Goal: Task Accomplishment & Management: Use online tool/utility

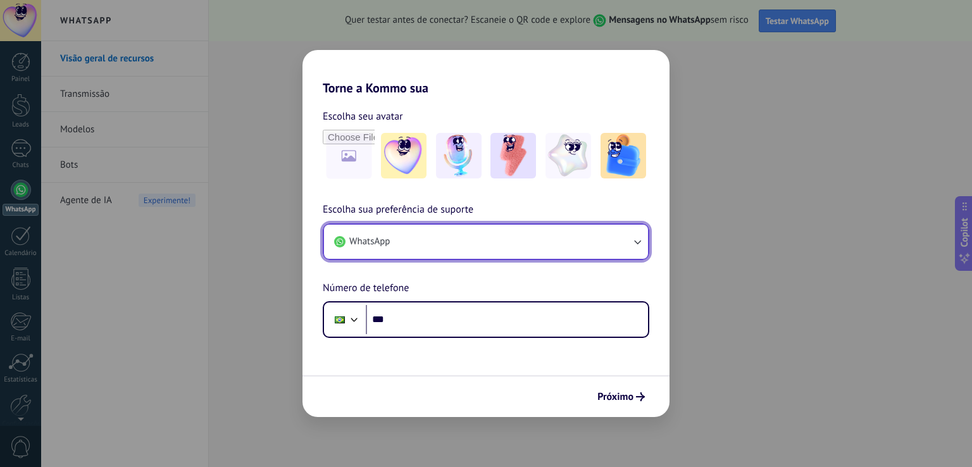
click at [445, 232] on button "WhatsApp" at bounding box center [486, 242] width 324 height 34
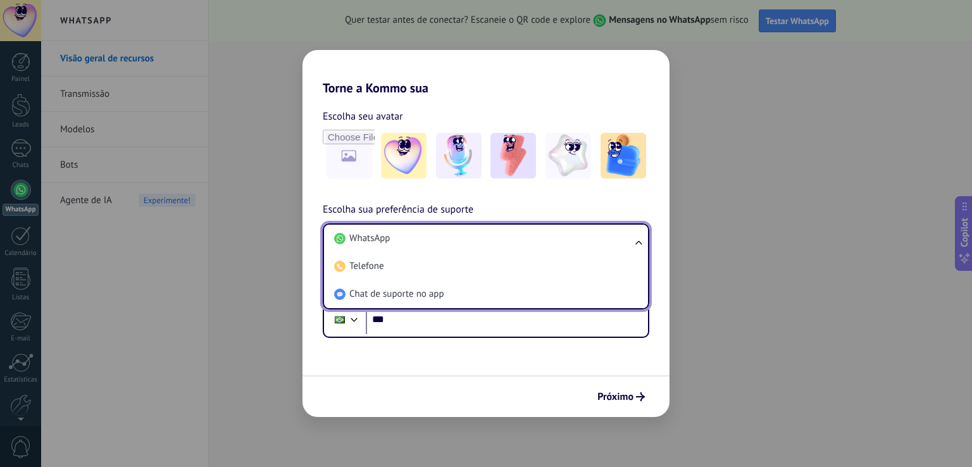
click at [445, 232] on li "WhatsApp" at bounding box center [483, 239] width 309 height 28
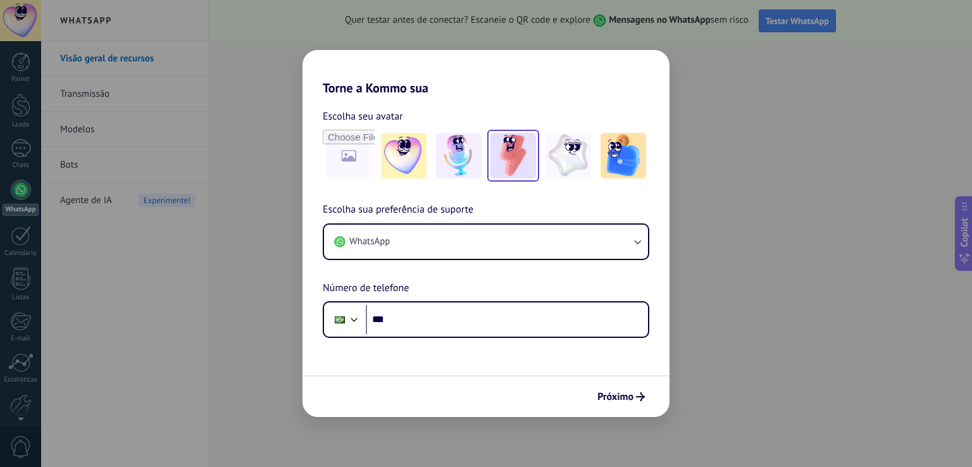
click at [516, 152] on img at bounding box center [513, 156] width 46 height 46
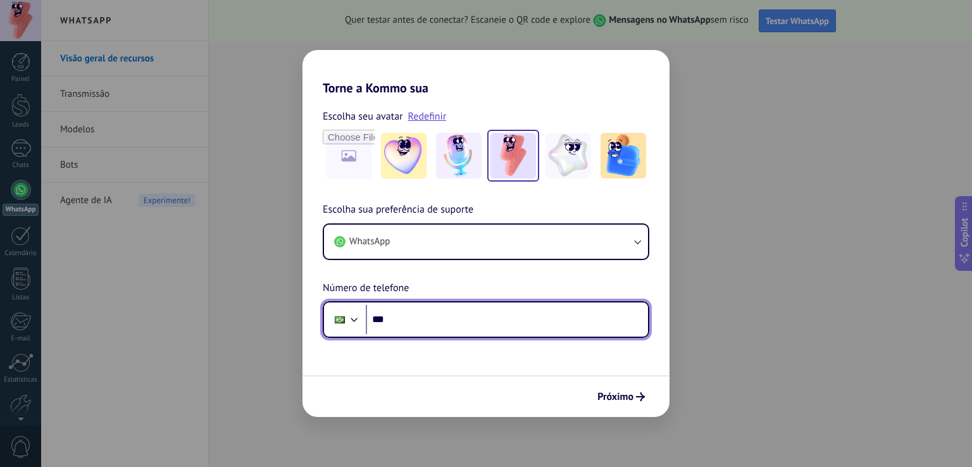
click at [414, 327] on input "***" at bounding box center [507, 319] width 282 height 29
type input "**********"
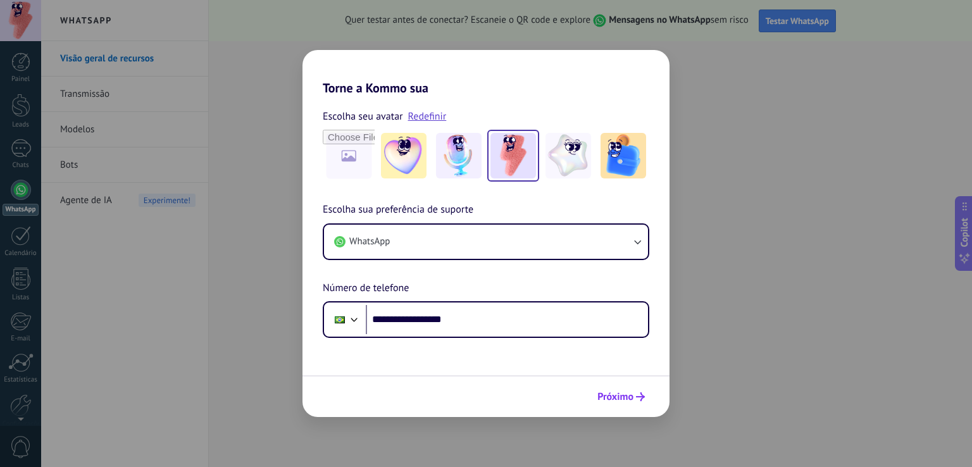
click at [619, 402] on button "Próximo" at bounding box center [621, 397] width 59 height 22
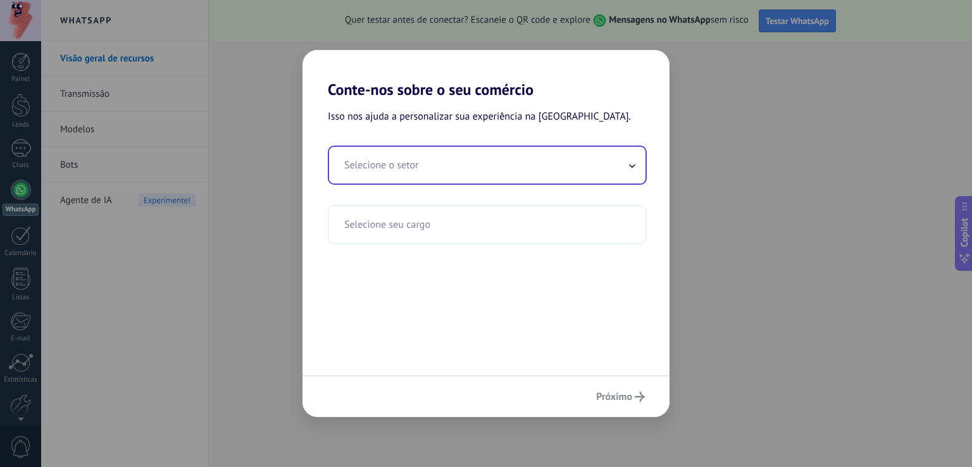
click at [563, 171] on input "text" at bounding box center [487, 165] width 316 height 37
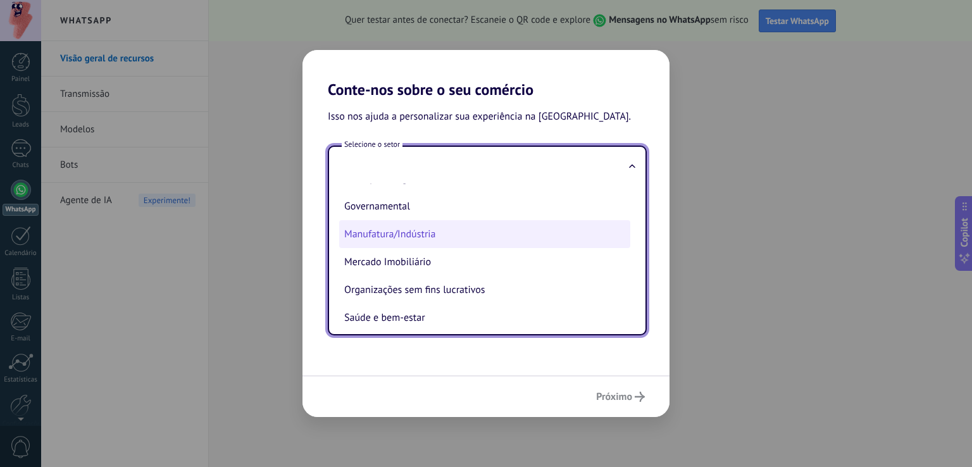
scroll to position [127, 0]
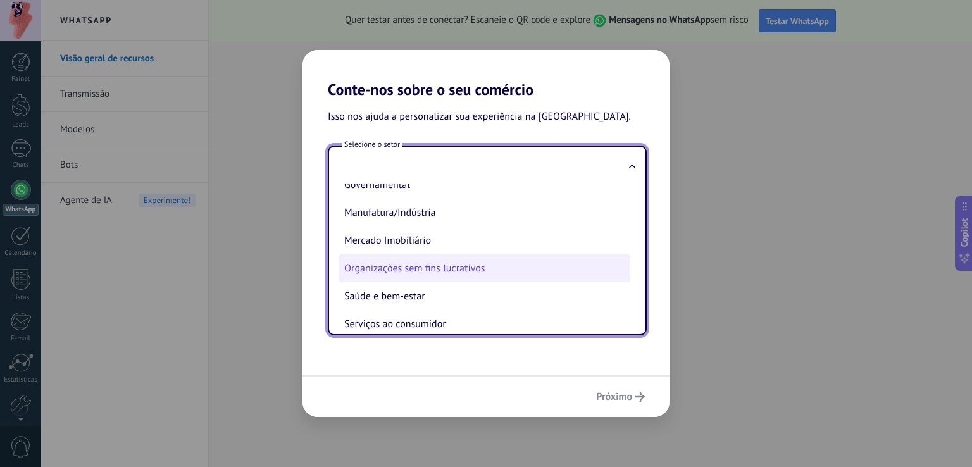
click at [433, 257] on li "Organizações sem fins lucrativos" at bounding box center [484, 268] width 291 height 28
type input "**********"
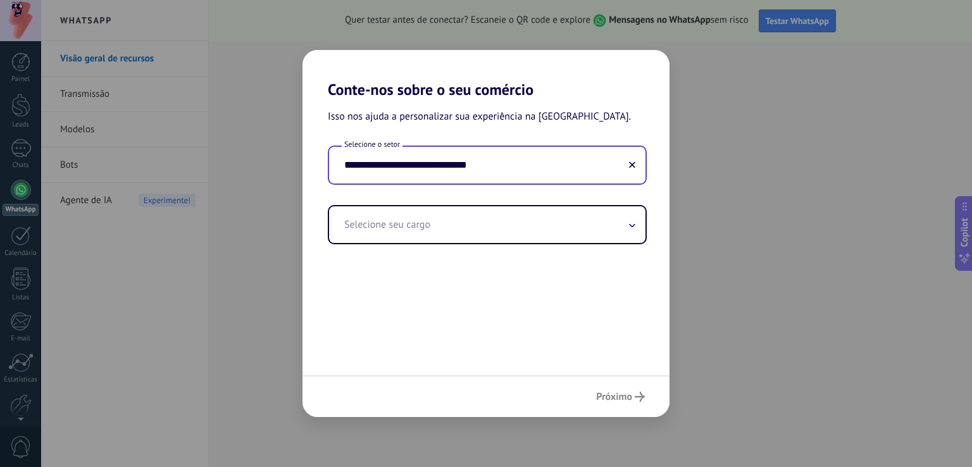
click at [474, 152] on input "**********" at bounding box center [487, 165] width 316 height 37
drag, startPoint x: 634, startPoint y: 164, endPoint x: 585, endPoint y: 168, distance: 48.9
click at [633, 164] on icon at bounding box center [632, 164] width 6 height 6
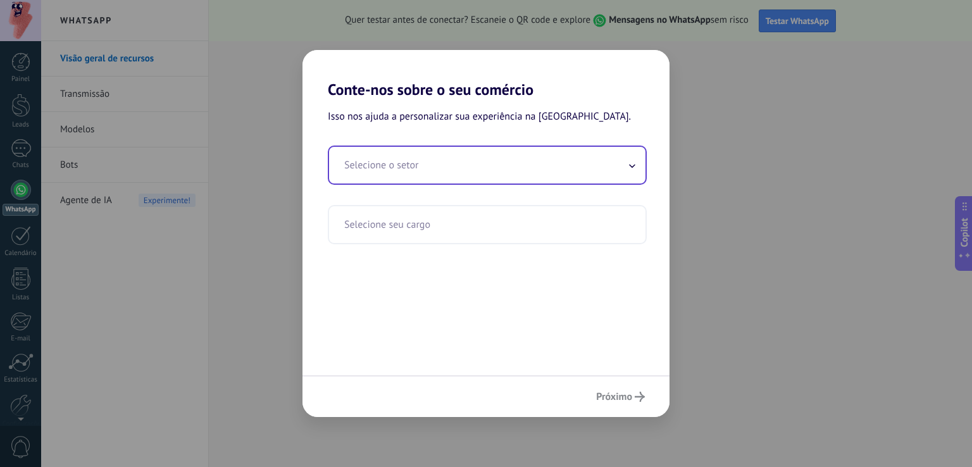
click at [580, 169] on input "text" at bounding box center [487, 165] width 316 height 37
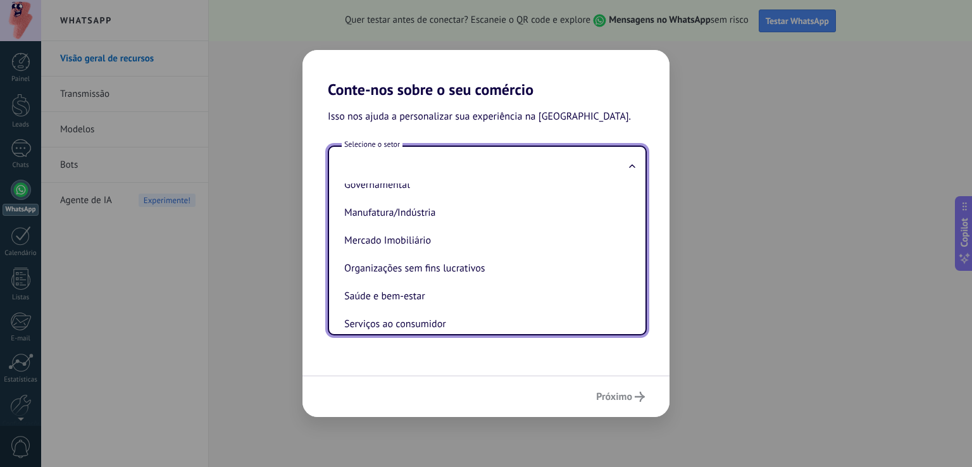
click at [438, 249] on li "Mercado Imobiliário" at bounding box center [484, 240] width 291 height 28
type input "**********"
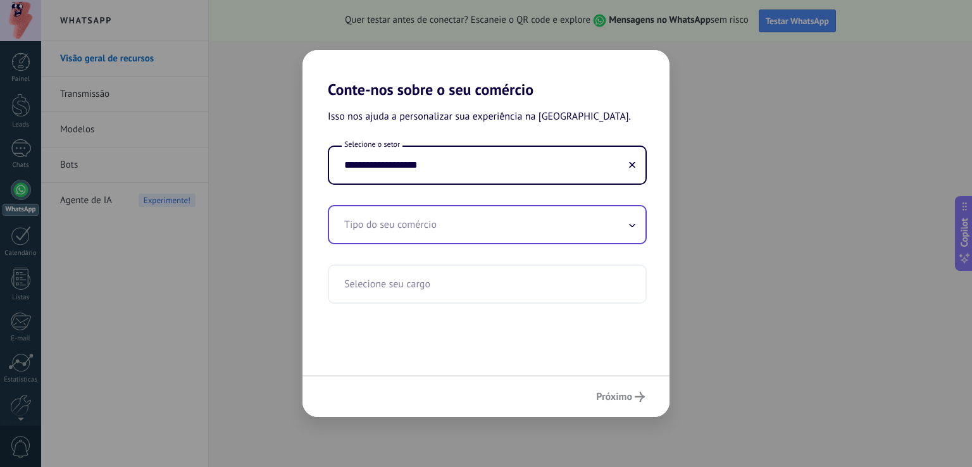
click at [446, 206] on input "text" at bounding box center [487, 224] width 316 height 37
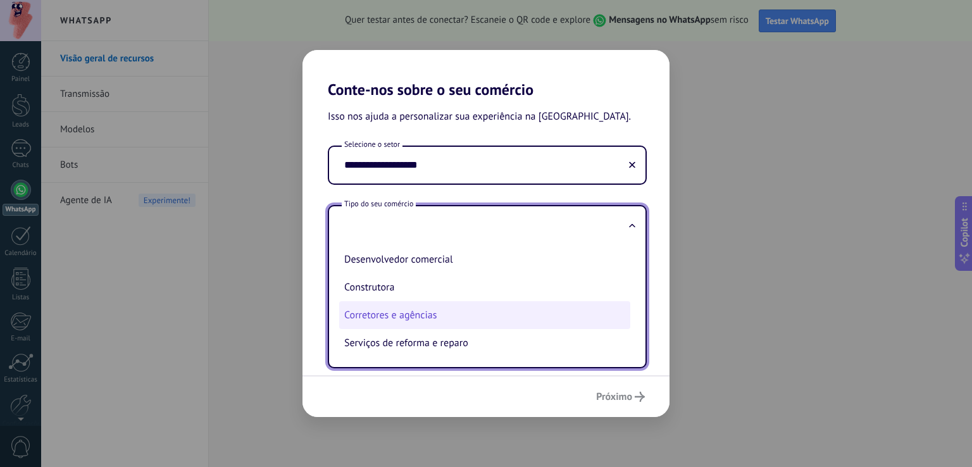
click at [420, 318] on li "Corretores e agências" at bounding box center [484, 315] width 291 height 28
type input "**********"
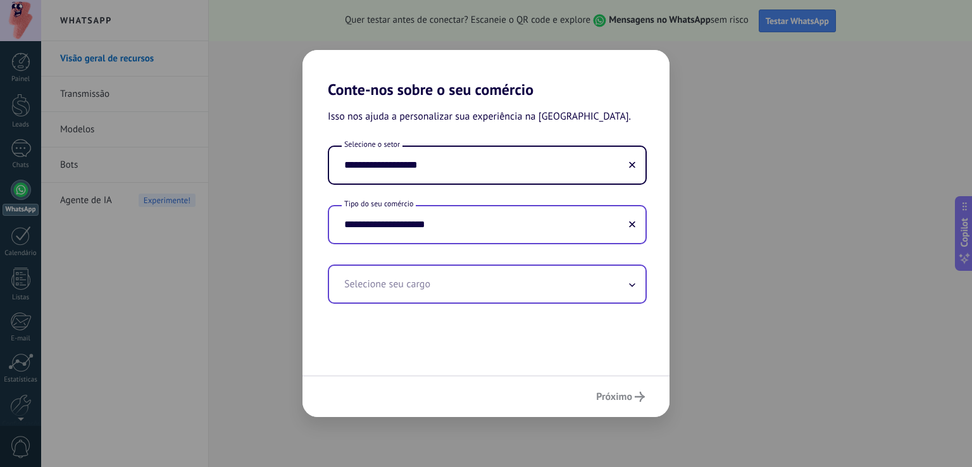
click at [523, 269] on input "text" at bounding box center [487, 284] width 316 height 37
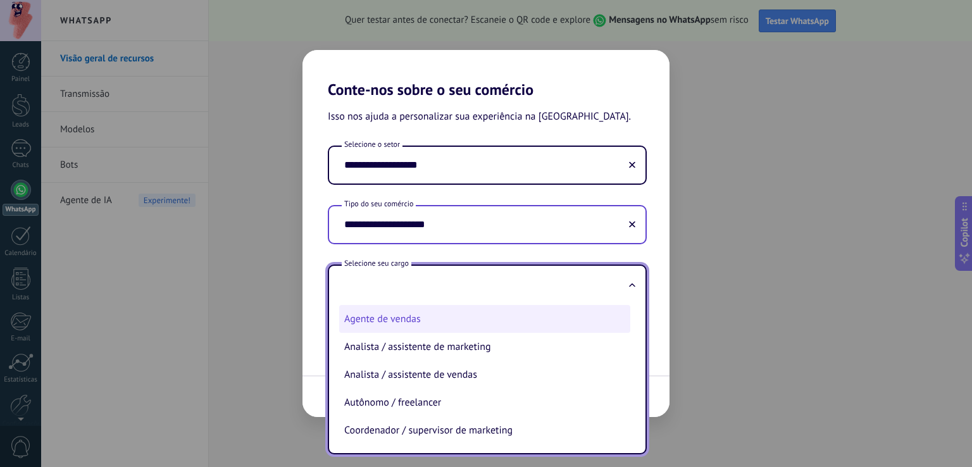
click at [468, 309] on li "Agente de vendas" at bounding box center [484, 319] width 291 height 28
type input "**********"
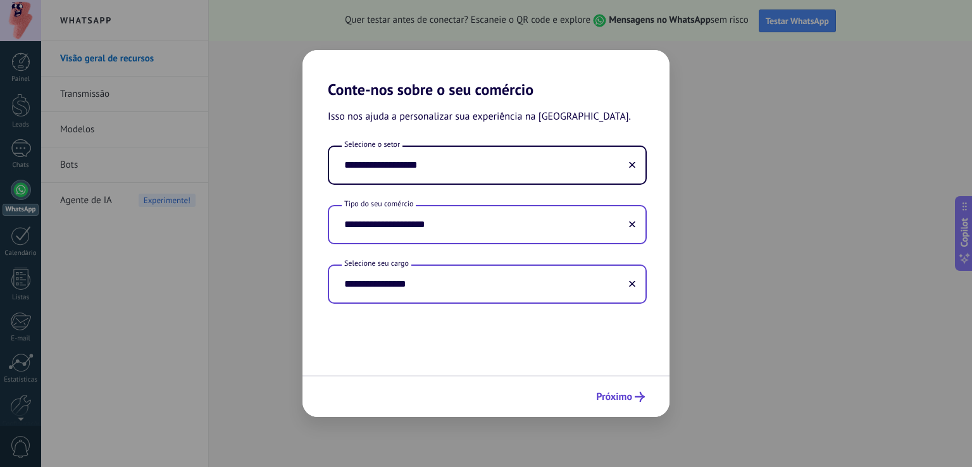
click at [616, 392] on span "Próximo" at bounding box center [614, 396] width 36 height 9
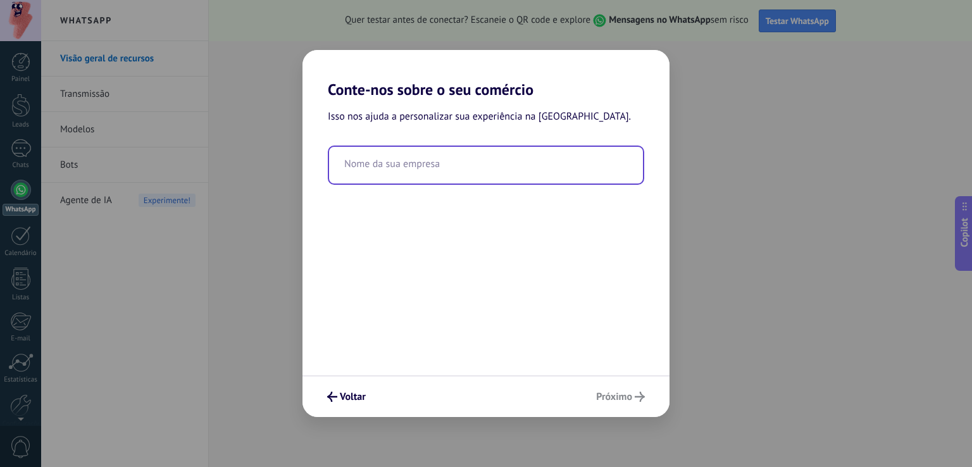
click at [504, 171] on input "text" at bounding box center [486, 165] width 314 height 37
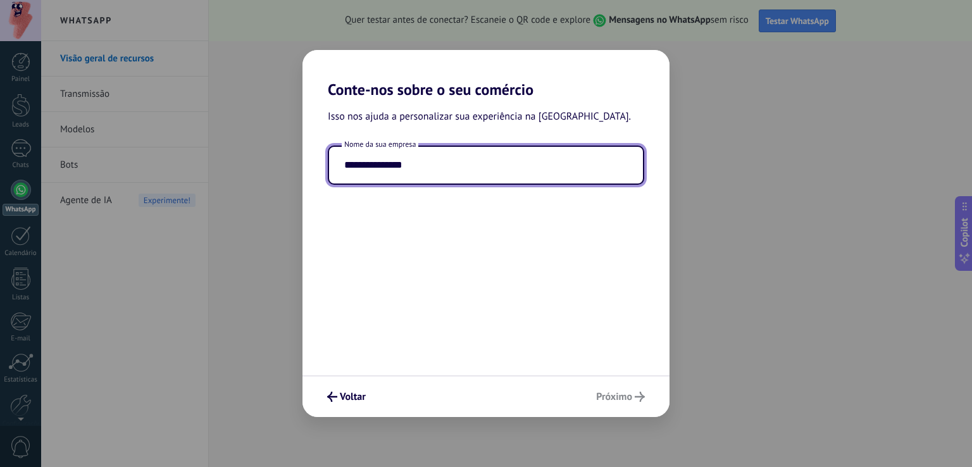
type input "**********"
click at [547, 282] on div "**********" at bounding box center [485, 237] width 367 height 276
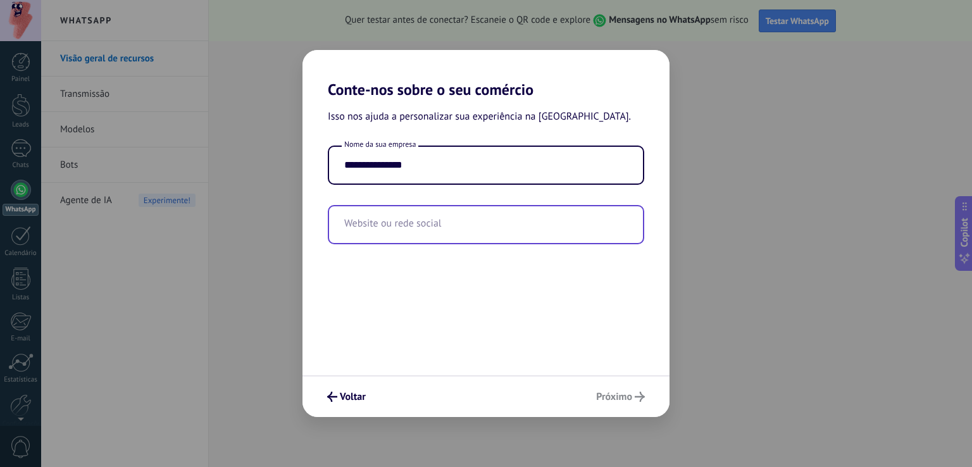
click at [524, 221] on input "text" at bounding box center [486, 224] width 314 height 37
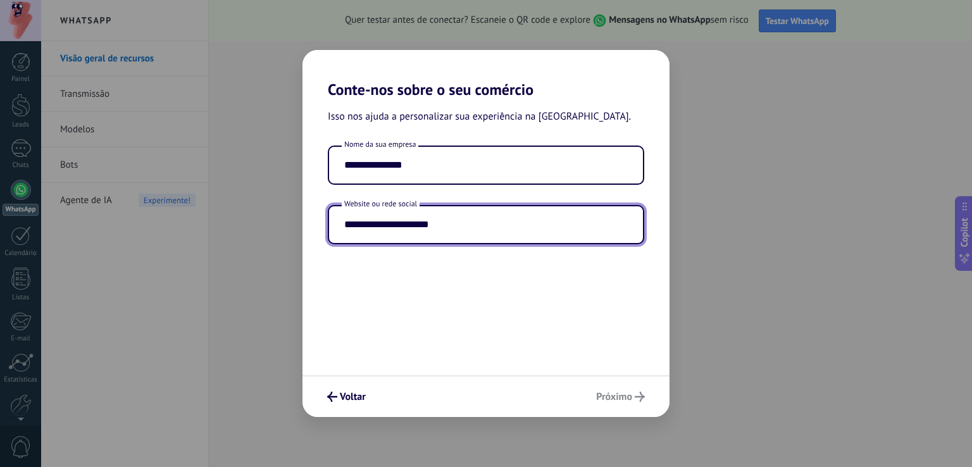
type input "**********"
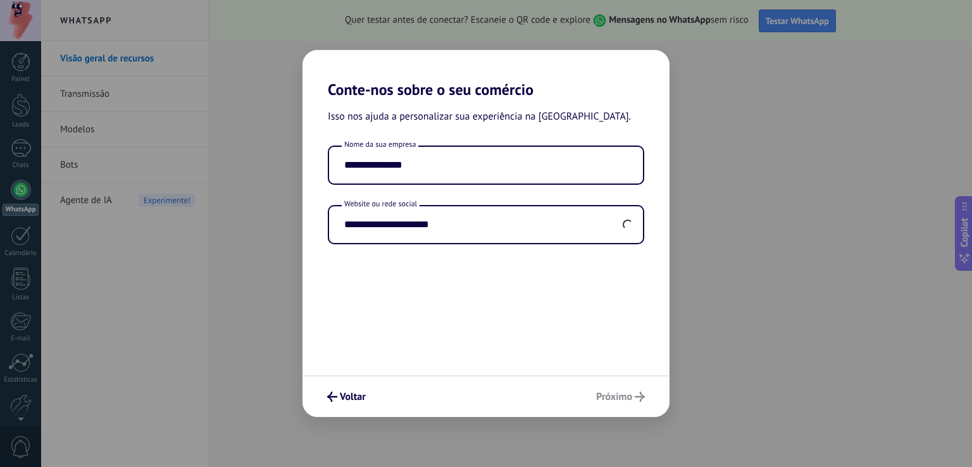
click at [623, 302] on div "**********" at bounding box center [485, 237] width 367 height 276
click at [623, 395] on span "Próximo" at bounding box center [614, 396] width 36 height 9
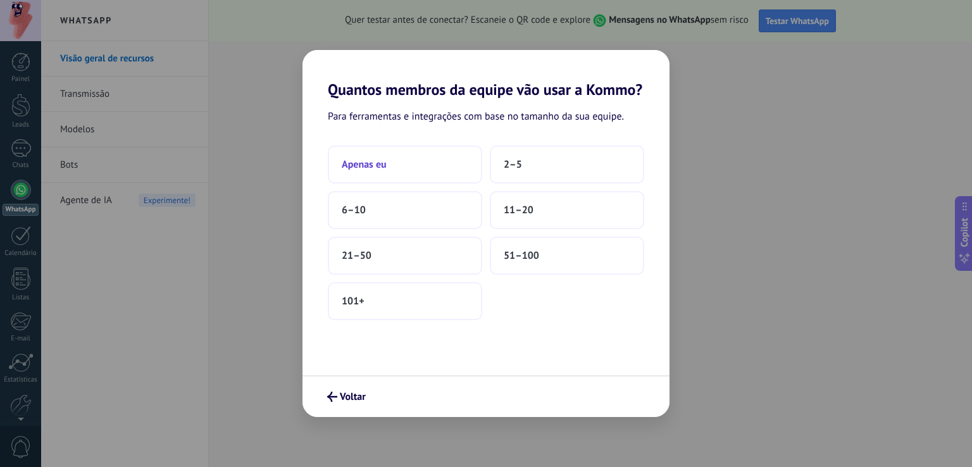
click at [429, 180] on button "Apenas eu" at bounding box center [405, 165] width 154 height 38
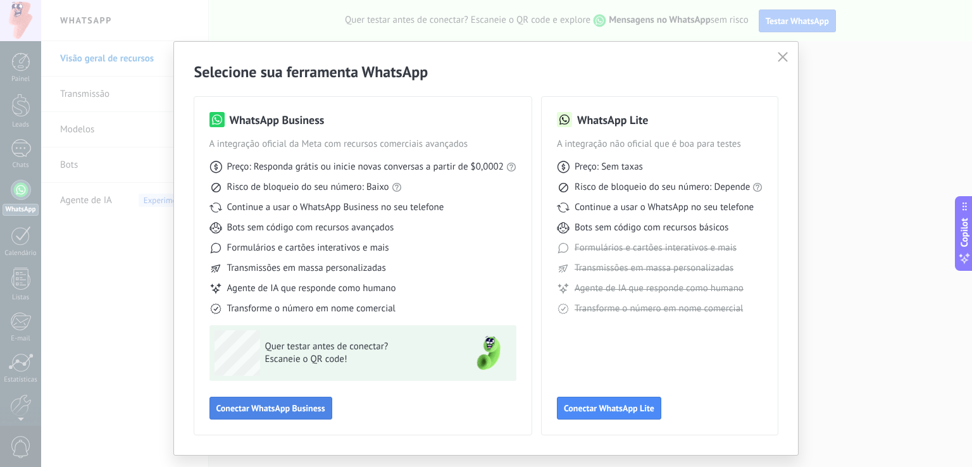
click at [314, 408] on span "Conectar WhatsApp Business" at bounding box center [270, 408] width 109 height 9
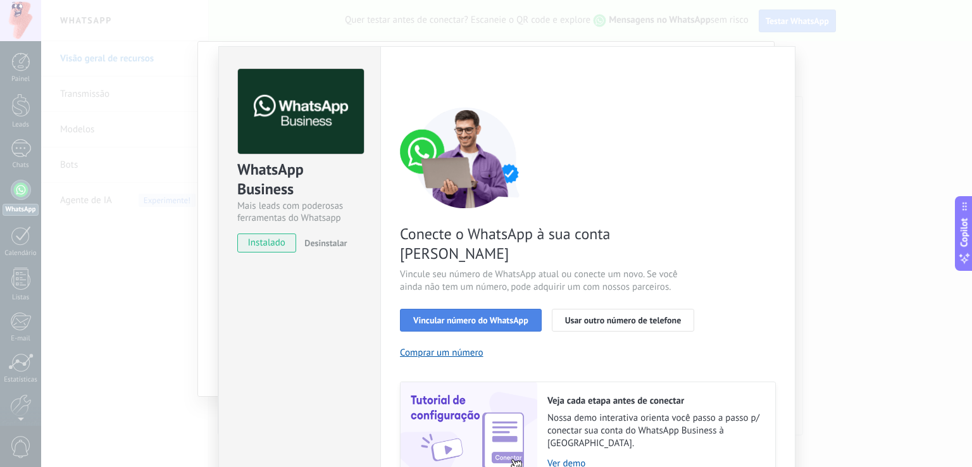
click at [515, 316] on span "Vincular número do WhatsApp" at bounding box center [470, 320] width 115 height 9
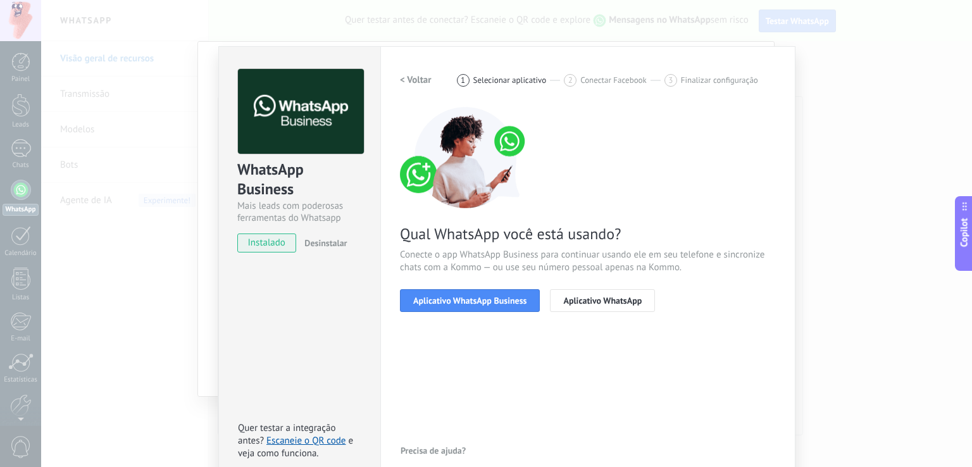
click at [514, 301] on span "Aplicativo WhatsApp Business" at bounding box center [469, 300] width 113 height 9
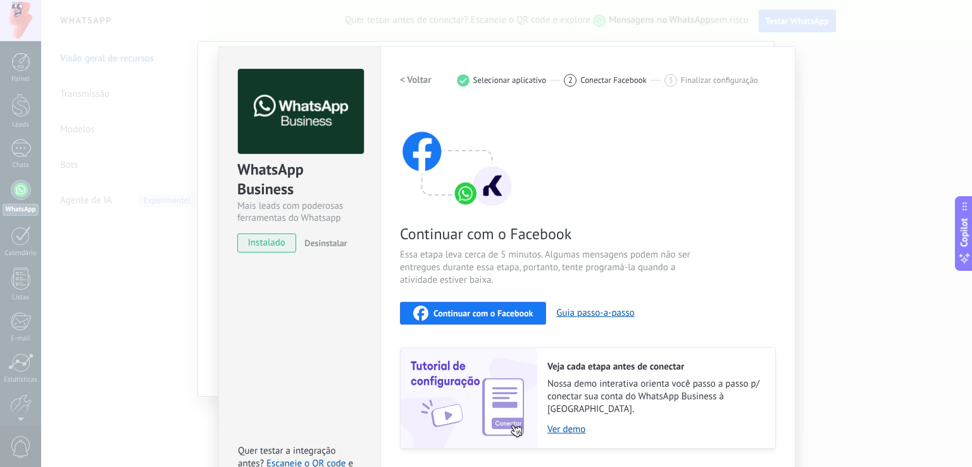
click at [509, 310] on span "Continuar com o Facebook" at bounding box center [482, 313] width 99 height 9
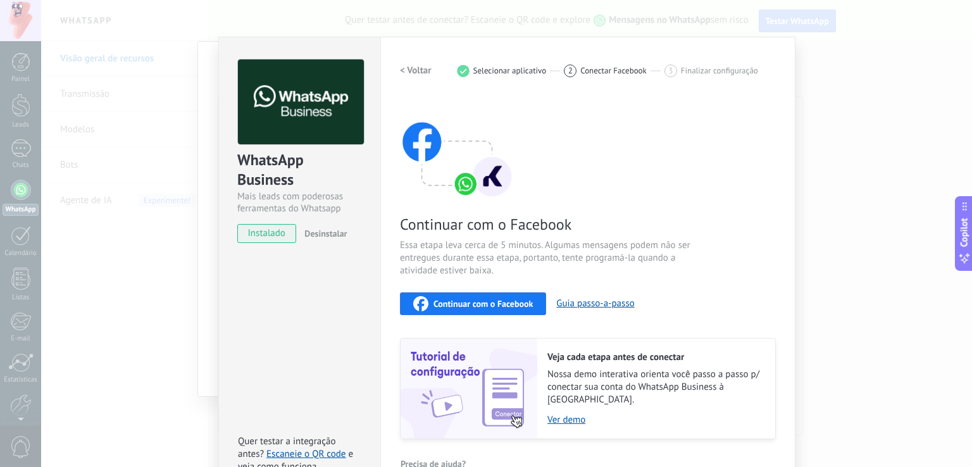
scroll to position [0, 0]
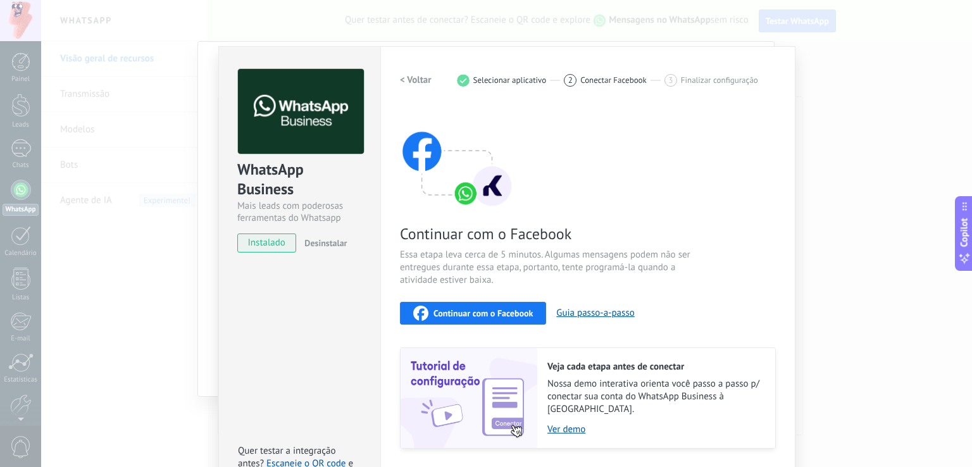
click at [677, 120] on div "Continuar com o Facebook Essa etapa leva cerca de 5 minutos. Algumas mensagens …" at bounding box center [588, 278] width 376 height 342
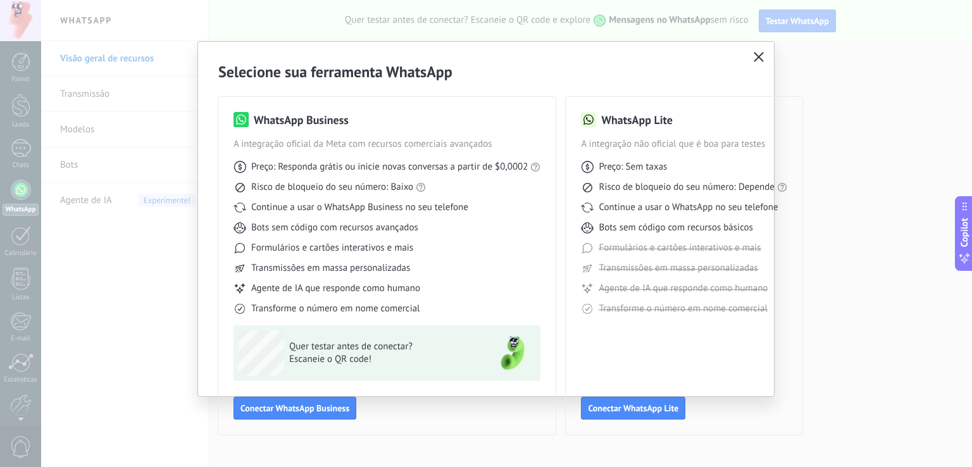
click at [757, 59] on icon "button" at bounding box center [758, 57] width 10 height 10
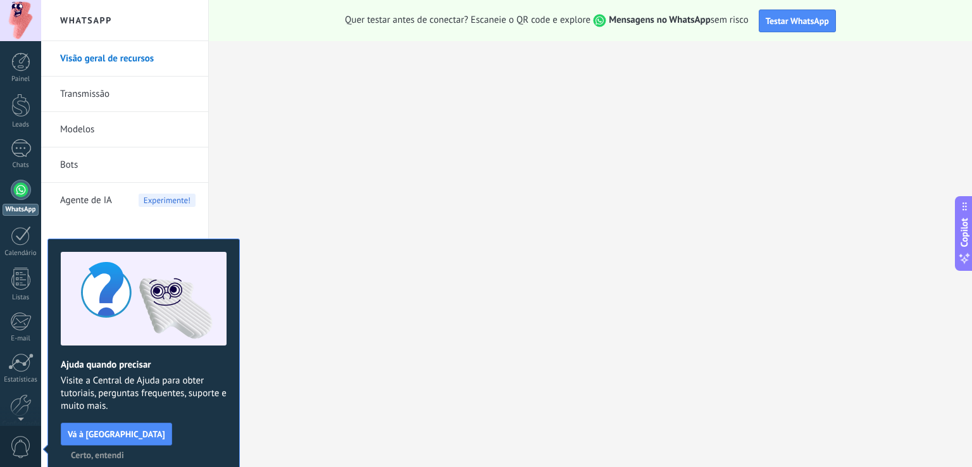
click at [124, 450] on span "Certo, entendi" at bounding box center [97, 454] width 53 height 9
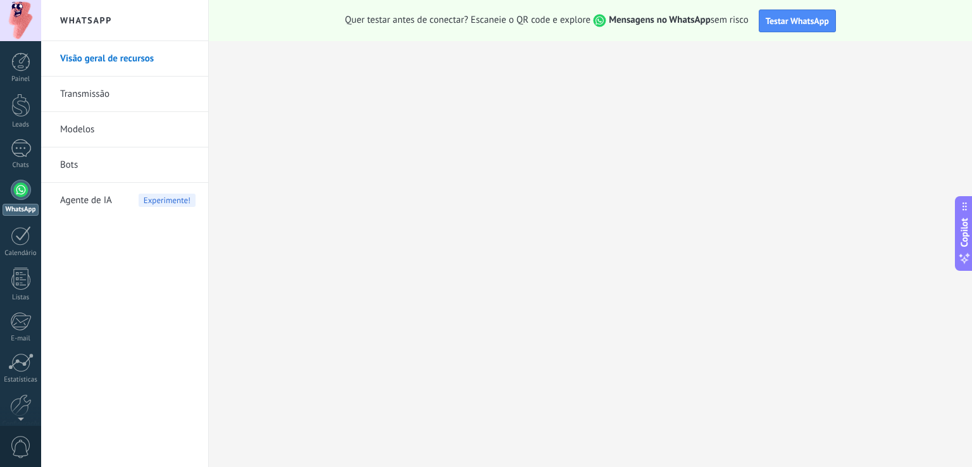
click at [84, 163] on link "Bots" at bounding box center [127, 164] width 135 height 35
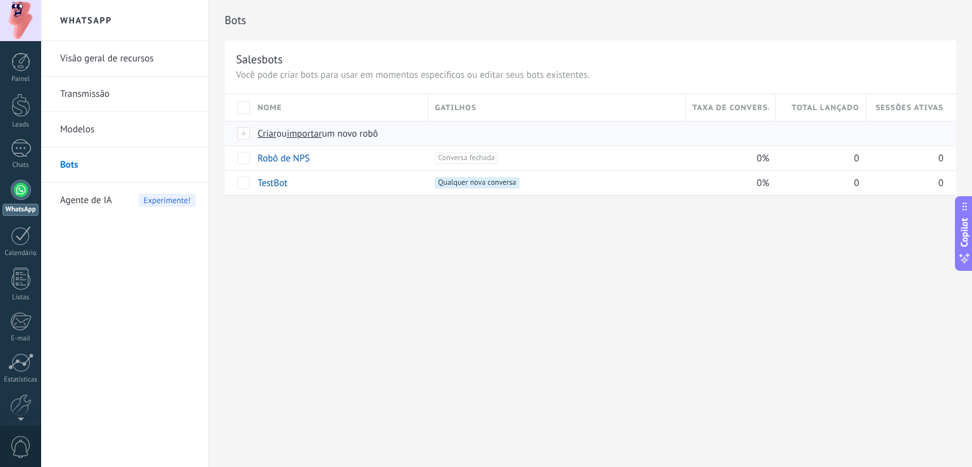
click at [271, 131] on span "Criar" at bounding box center [266, 134] width 19 height 12
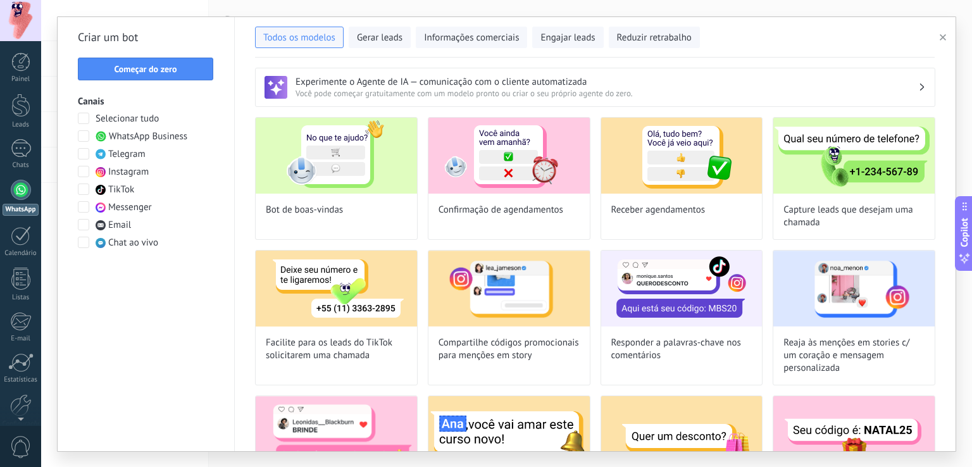
click at [84, 135] on span at bounding box center [83, 135] width 11 height 11
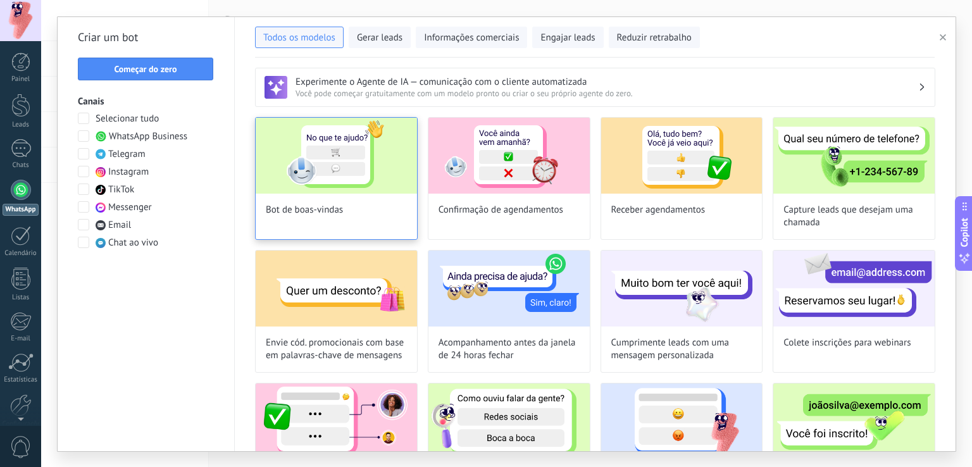
click at [360, 178] on img at bounding box center [336, 156] width 161 height 76
type input "**********"
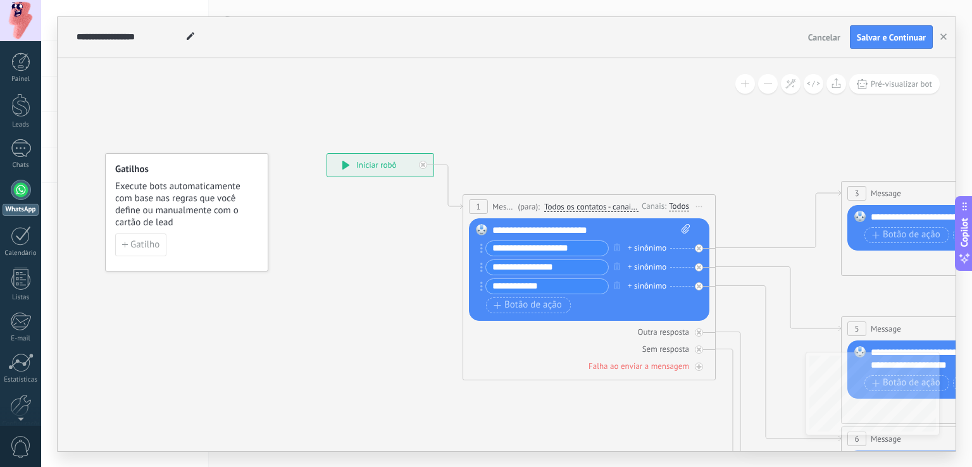
drag, startPoint x: 448, startPoint y: 406, endPoint x: 267, endPoint y: 334, distance: 194.5
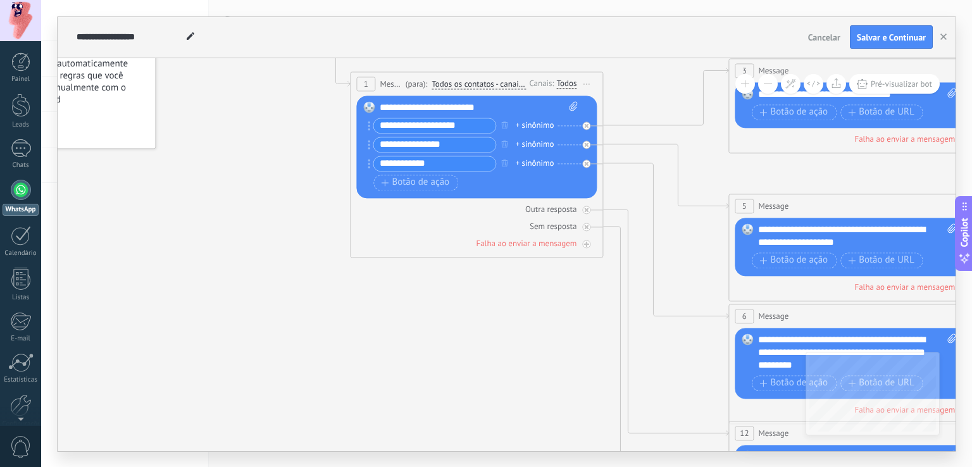
drag, startPoint x: 267, startPoint y: 334, endPoint x: 225, endPoint y: 233, distance: 109.2
click at [225, 233] on icon at bounding box center [884, 359] width 1972 height 1290
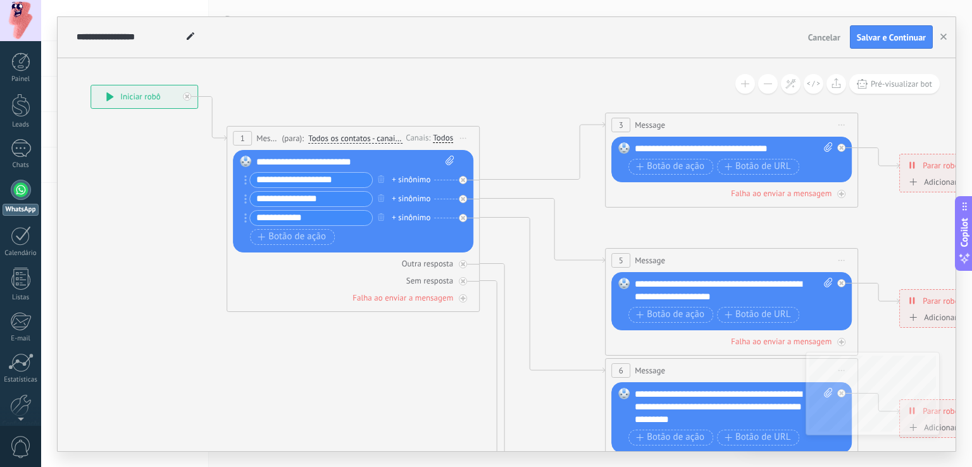
drag, startPoint x: 462, startPoint y: 368, endPoint x: 392, endPoint y: 385, distance: 73.0
click at [392, 385] on icon at bounding box center [760, 413] width 1972 height 1290
drag, startPoint x: 450, startPoint y: 362, endPoint x: 337, endPoint y: 325, distance: 119.6
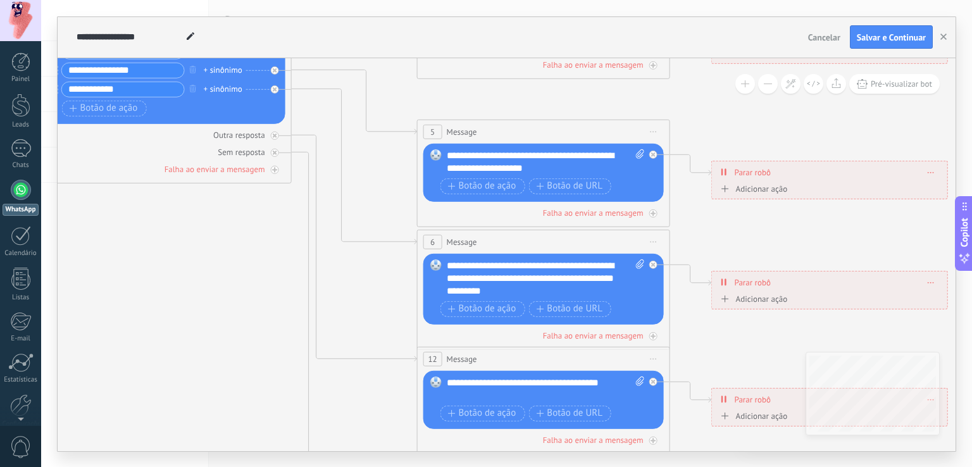
drag, startPoint x: 337, startPoint y: 325, endPoint x: 219, endPoint y: 254, distance: 137.7
click at [219, 254] on icon at bounding box center [572, 284] width 1972 height 1290
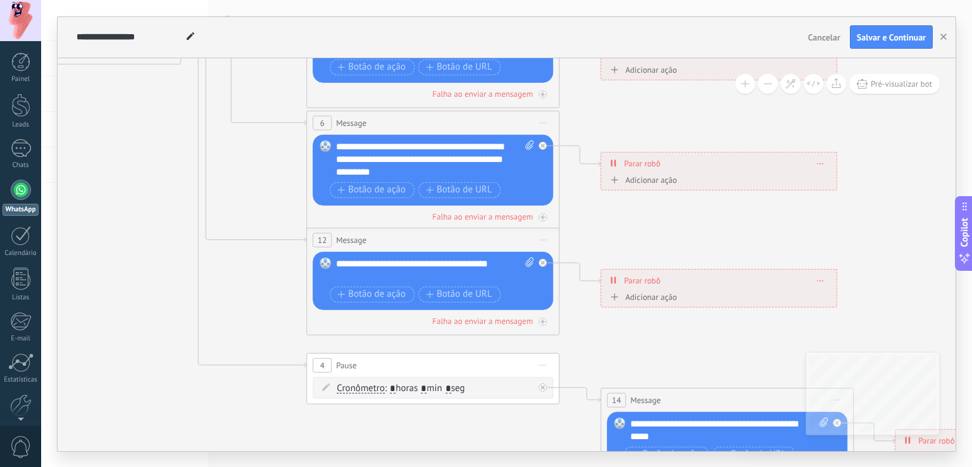
drag, startPoint x: 697, startPoint y: 246, endPoint x: 566, endPoint y: 111, distance: 187.9
click at [566, 111] on icon at bounding box center [462, 165] width 1972 height 1290
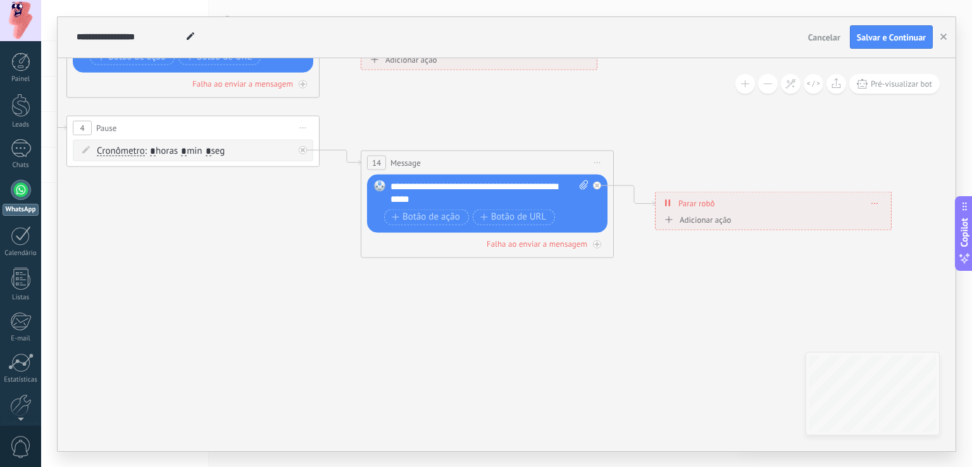
drag, startPoint x: 489, startPoint y: 414, endPoint x: 311, endPoint y: 236, distance: 251.4
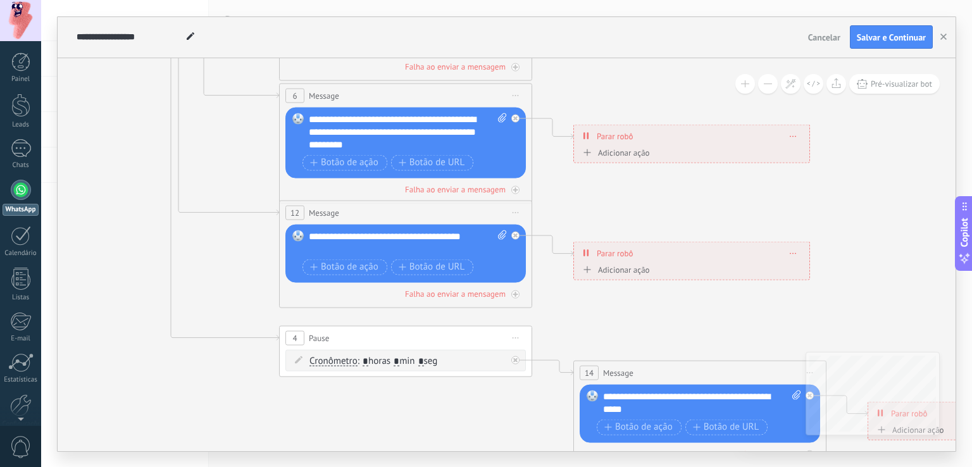
drag, startPoint x: 228, startPoint y: 221, endPoint x: 447, endPoint y: 378, distance: 269.8
click at [464, 437] on icon at bounding box center [434, 138] width 1972 height 1290
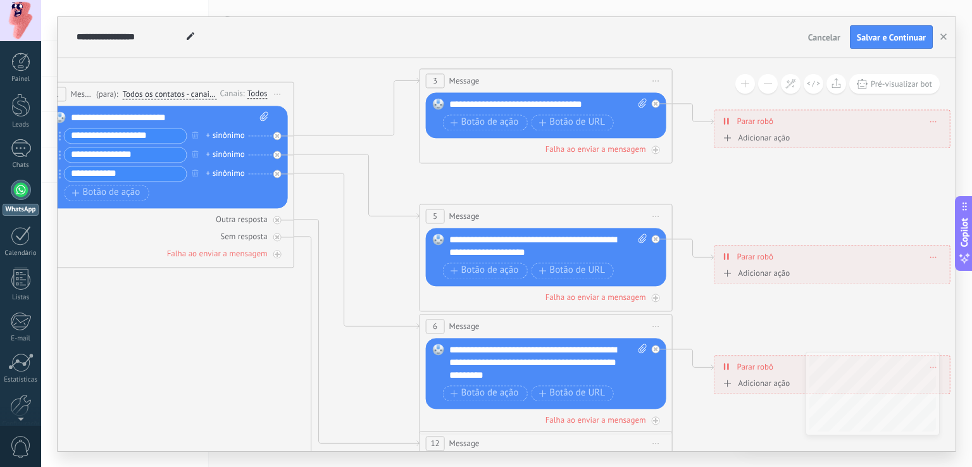
drag, startPoint x: 152, startPoint y: 124, endPoint x: 268, endPoint y: 345, distance: 249.9
click at [268, 345] on icon at bounding box center [575, 369] width 1972 height 1290
drag, startPoint x: 233, startPoint y: 317, endPoint x: 287, endPoint y: 321, distance: 53.9
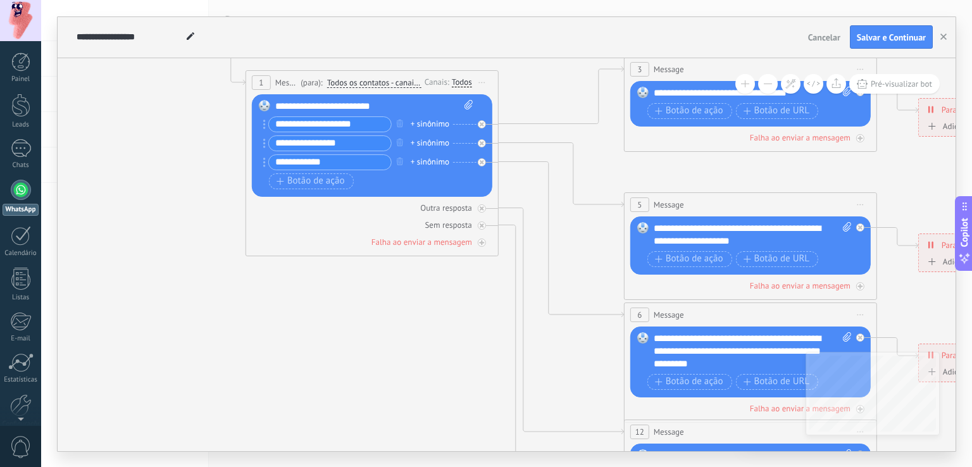
drag, startPoint x: 287, startPoint y: 321, endPoint x: 380, endPoint y: 325, distance: 92.5
click at [380, 325] on icon at bounding box center [779, 358] width 1972 height 1290
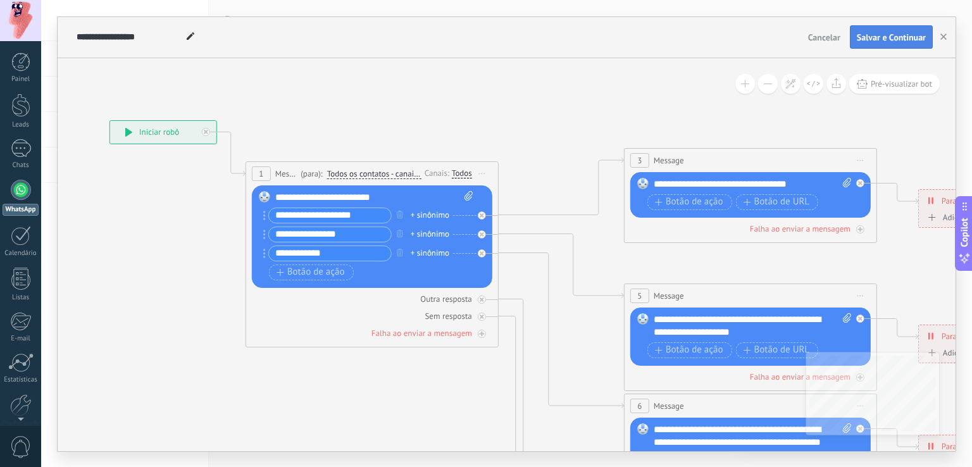
click at [881, 27] on button "Salvar e Continuar" at bounding box center [891, 37] width 83 height 24
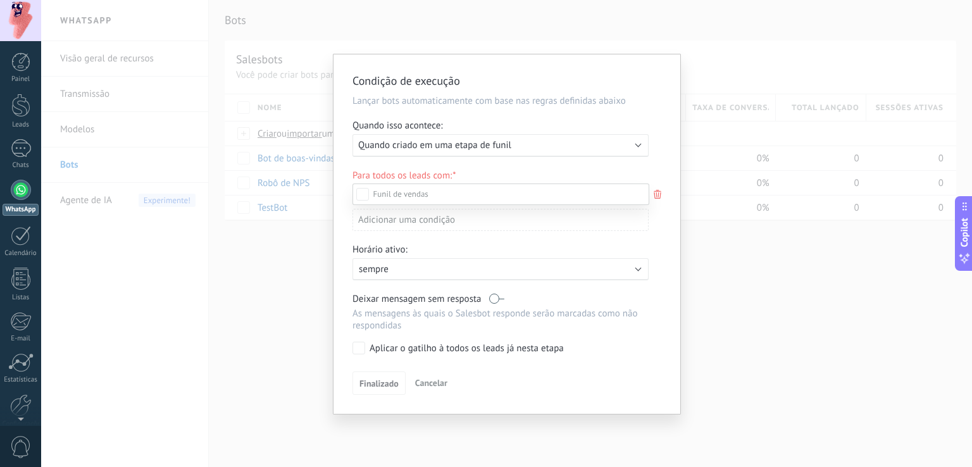
scroll to position [133, 0]
click at [382, 381] on div "Leads de entrada Contato inicial Discussões Tomada de decisão Discussão de cont…" at bounding box center [500, 324] width 297 height 282
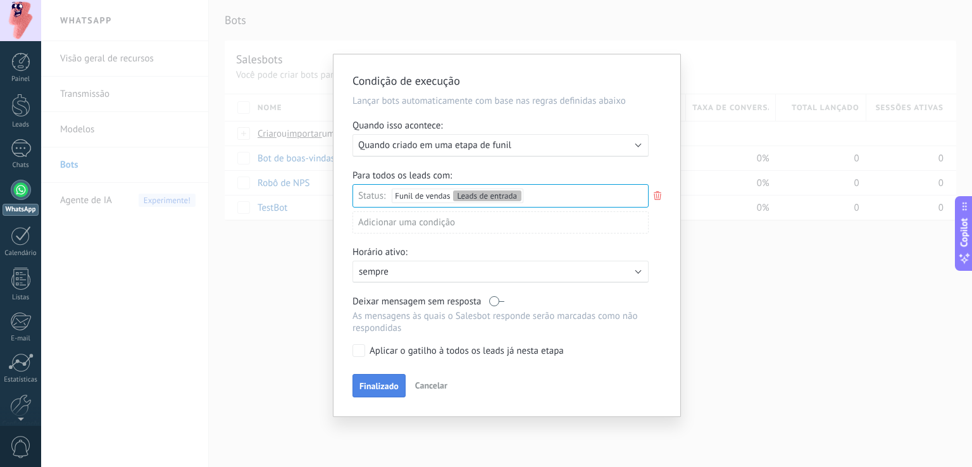
click at [380, 390] on span "Finalizado" at bounding box center [378, 385] width 39 height 9
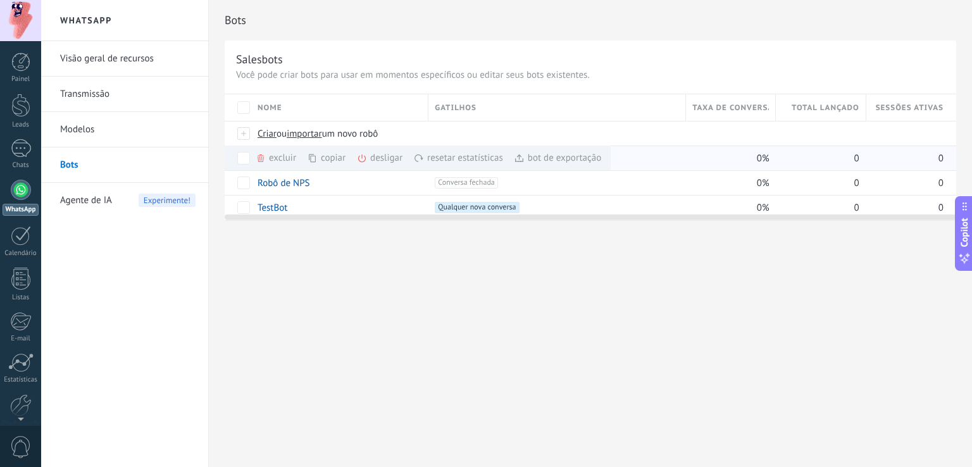
click at [392, 155] on div "desligar mais" at bounding box center [402, 158] width 91 height 25
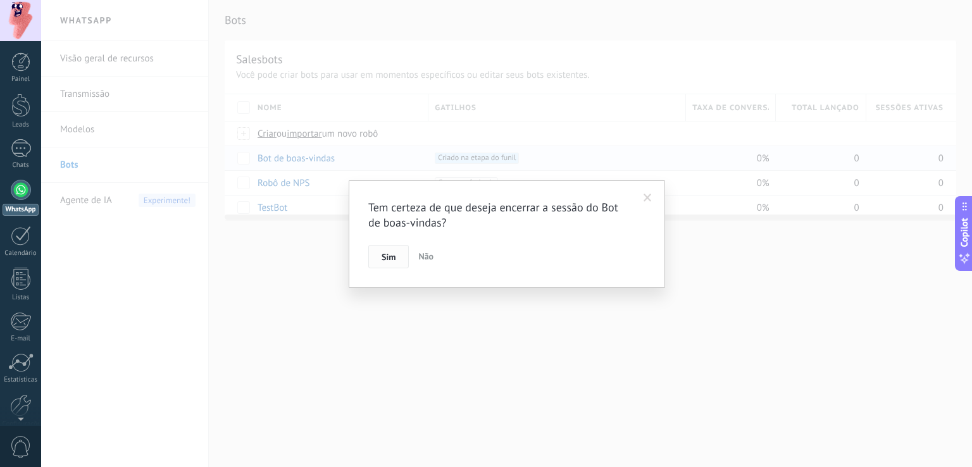
click at [389, 261] on span "Sim" at bounding box center [388, 256] width 14 height 9
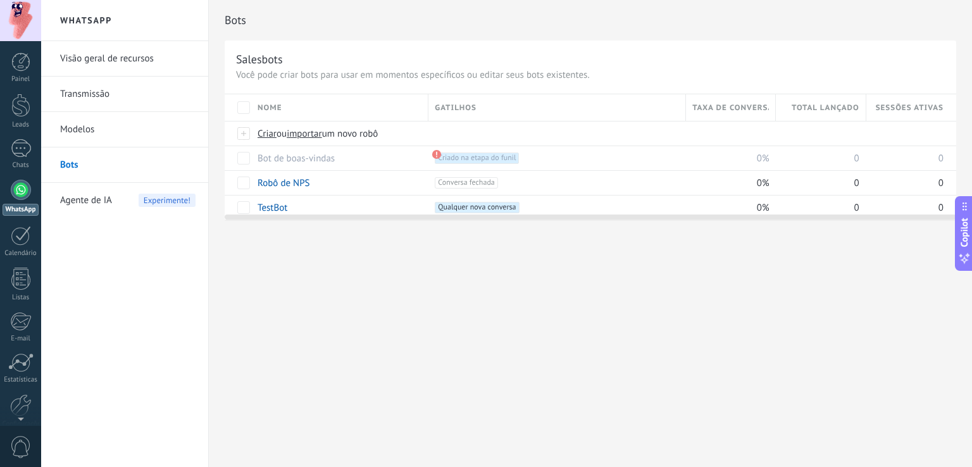
click at [309, 270] on div "Bots Salesbots Você pode criar bots para usar em momentos específicos ou editar…" at bounding box center [590, 233] width 763 height 467
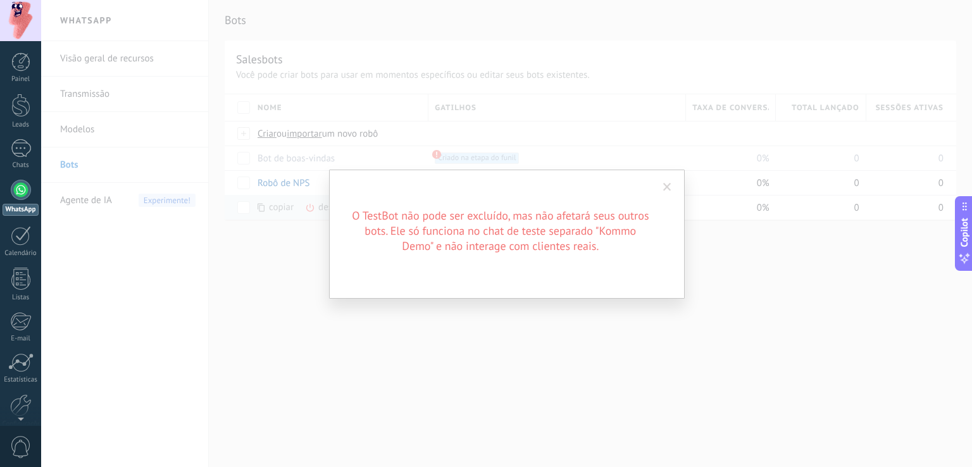
click at [673, 183] on span at bounding box center [667, 188] width 21 height 22
